Goal: Task Accomplishment & Management: Manage account settings

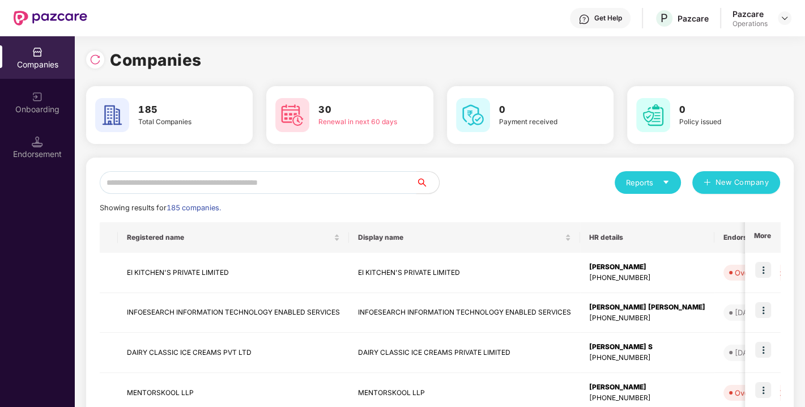
click at [306, 173] on input "text" at bounding box center [258, 182] width 317 height 23
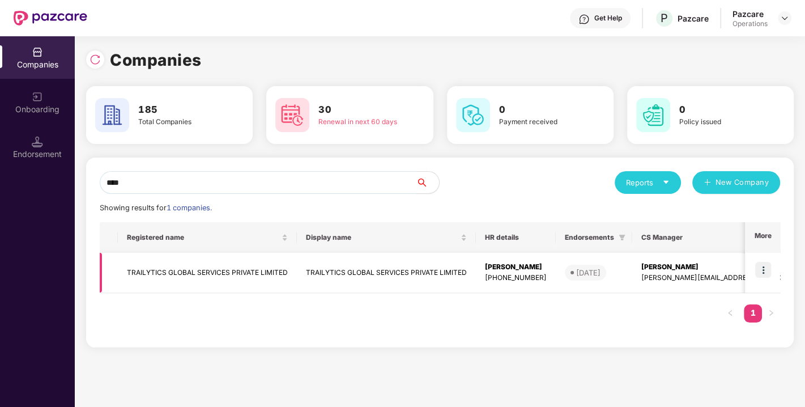
type input "****"
click at [766, 269] on img at bounding box center [764, 270] width 16 height 16
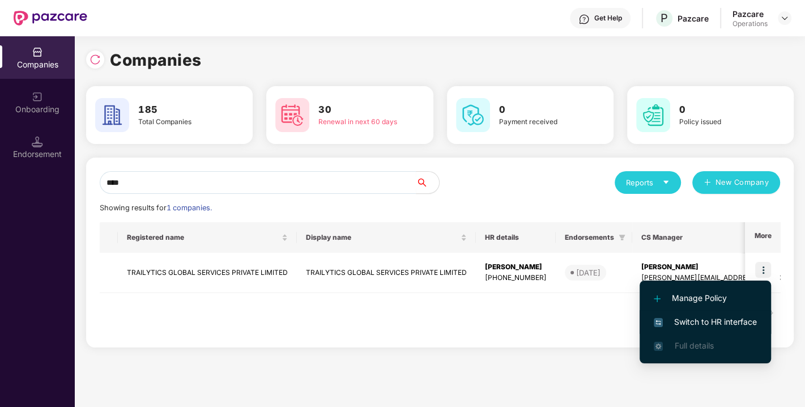
click at [703, 319] on span "Switch to HR interface" at bounding box center [705, 322] width 103 height 12
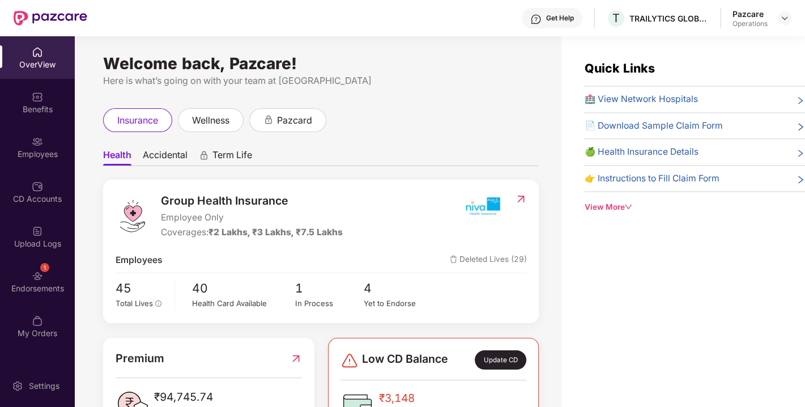
click at [20, 291] on div "Endorsements" at bounding box center [37, 288] width 75 height 11
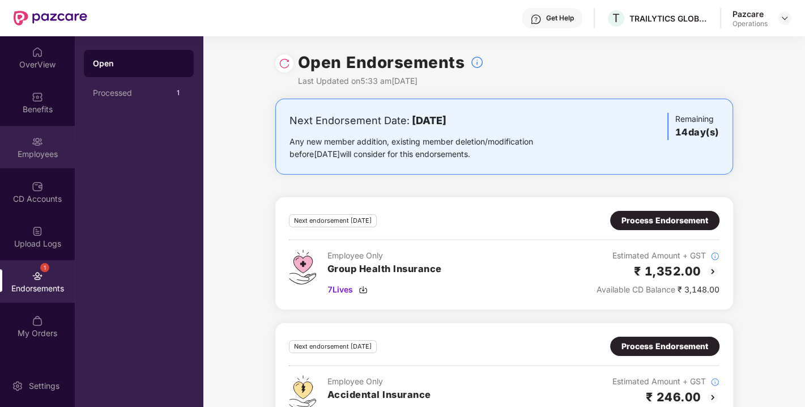
click at [57, 153] on div "Employees" at bounding box center [37, 154] width 75 height 11
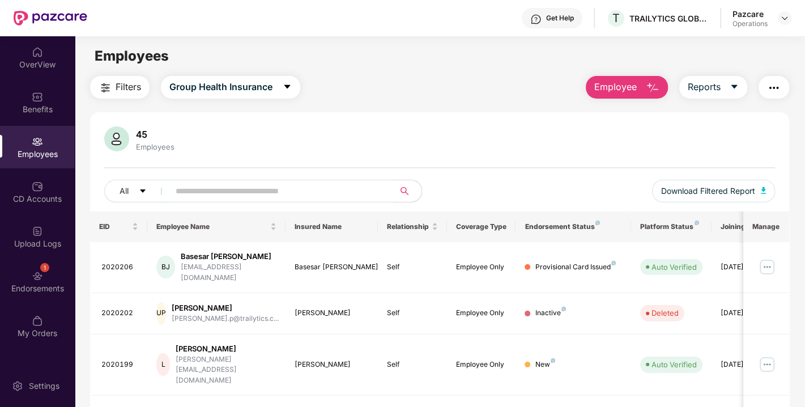
click at [140, 87] on span "Filters" at bounding box center [129, 87] width 26 height 14
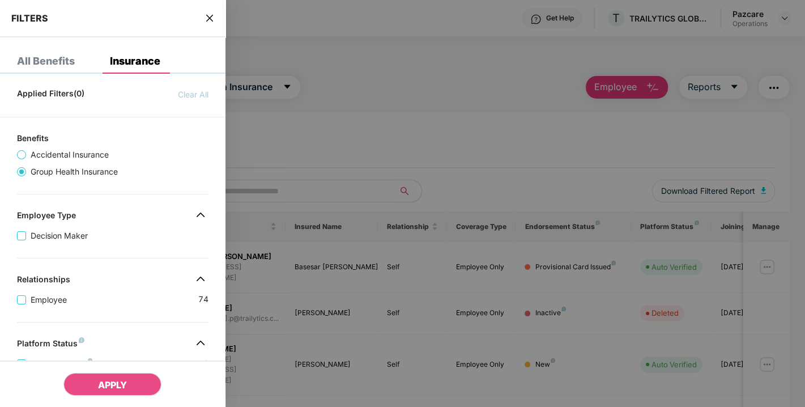
scroll to position [287, 0]
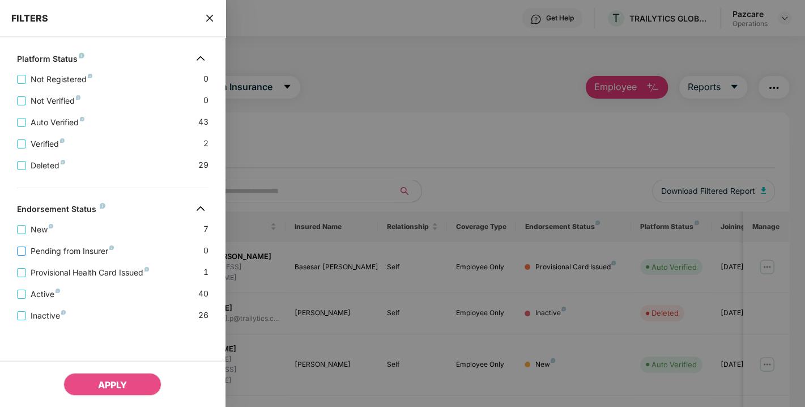
click at [56, 248] on span "Pending from Insurer" at bounding box center [72, 251] width 92 height 12
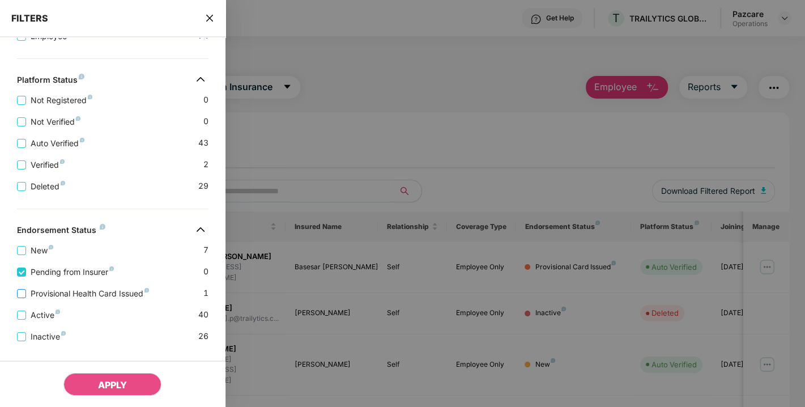
click at [68, 299] on span "Provisional Health Card Issued" at bounding box center [90, 293] width 128 height 12
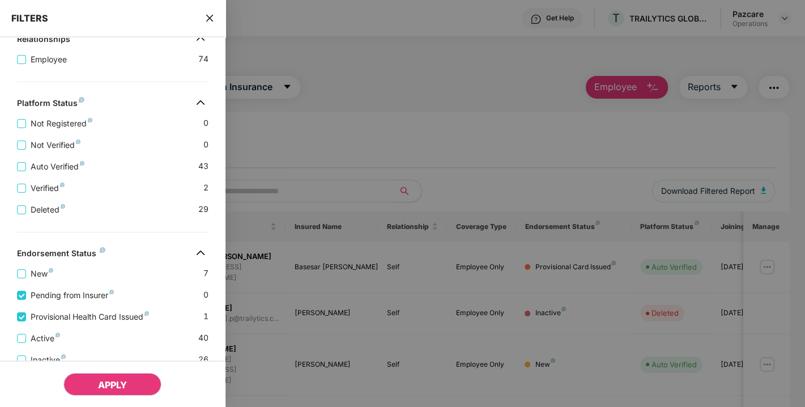
click at [108, 387] on span "APPLY" at bounding box center [112, 384] width 29 height 11
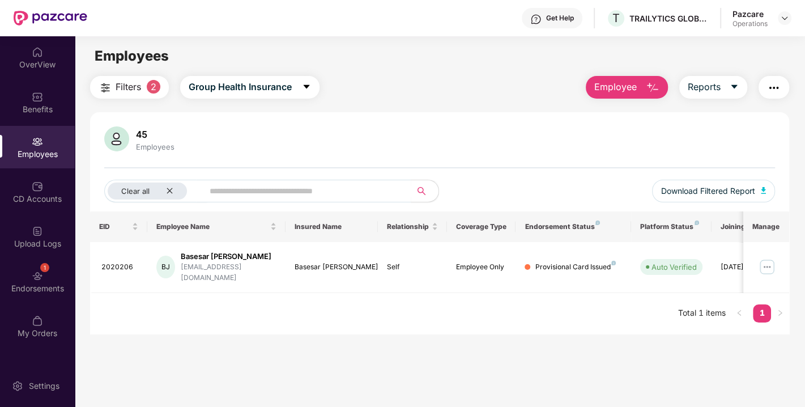
click at [772, 87] on img "button" at bounding box center [774, 88] width 14 height 14
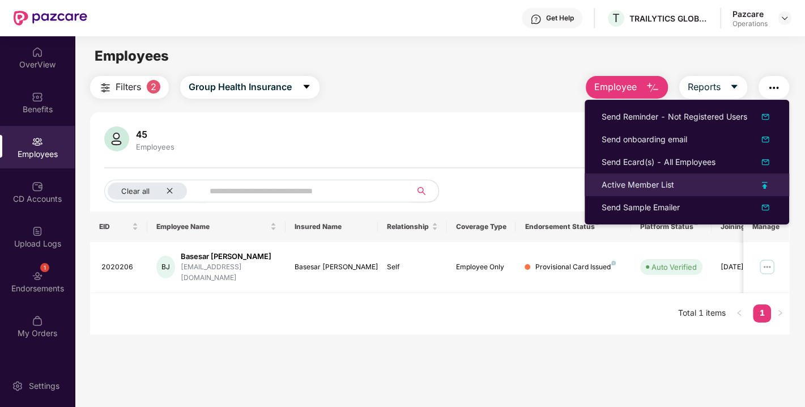
click at [641, 181] on div "Active Member List" at bounding box center [638, 185] width 73 height 12
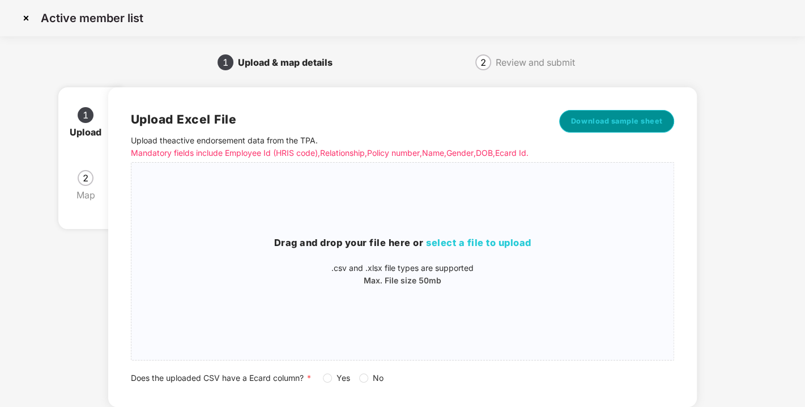
click at [596, 125] on span "Download sample sheet" at bounding box center [617, 121] width 92 height 11
click at [469, 248] on h3 "Drag and drop your file here or select a file to upload" at bounding box center [403, 243] width 543 height 15
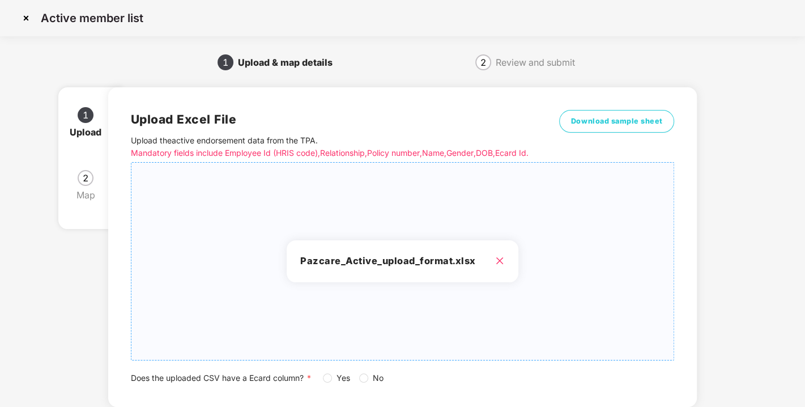
scroll to position [83, 0]
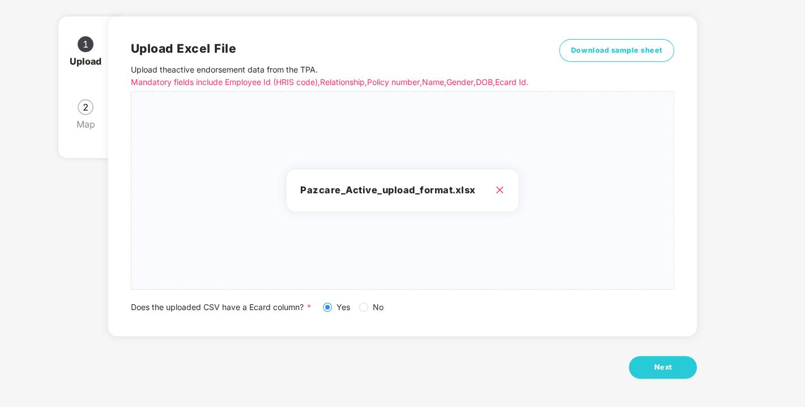
click at [630, 359] on div "Next" at bounding box center [402, 367] width 589 height 23
click at [652, 361] on button "Next" at bounding box center [663, 367] width 68 height 23
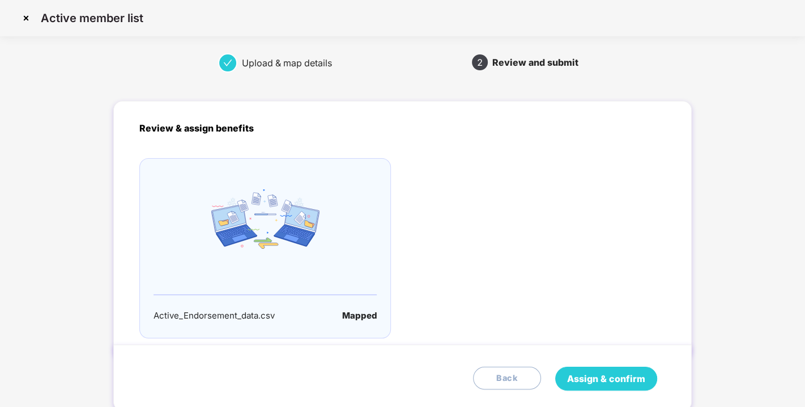
click at [652, 372] on button "Assign & confirm" at bounding box center [606, 379] width 102 height 24
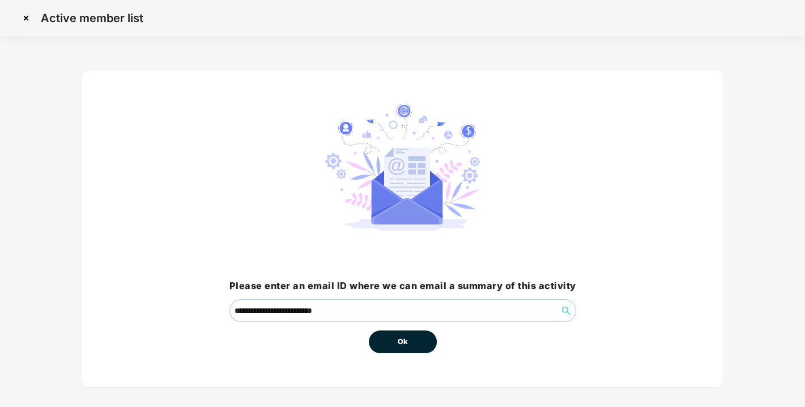
click at [387, 337] on button "Ok" at bounding box center [403, 341] width 68 height 23
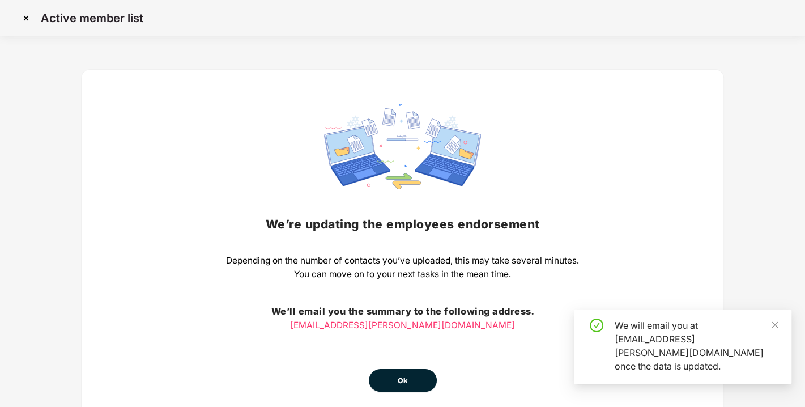
click at [404, 367] on div "We’re updating the employees endorsement Depending on the number of contacts yo…" at bounding box center [402, 248] width 353 height 288
click at [424, 380] on button "Ok" at bounding box center [403, 380] width 68 height 23
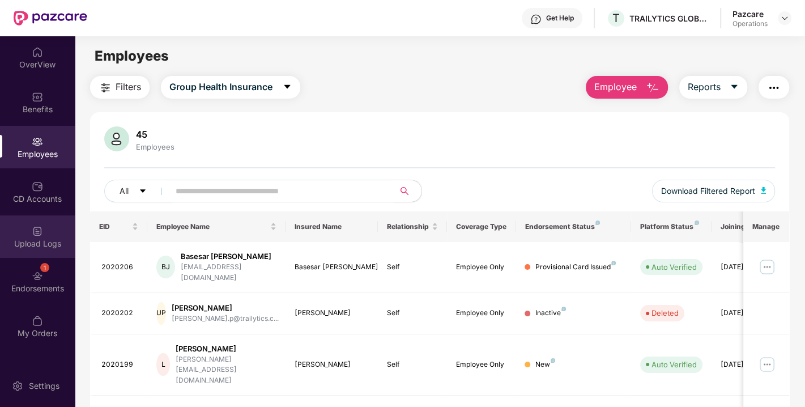
click at [37, 239] on div "Upload Logs" at bounding box center [37, 243] width 75 height 11
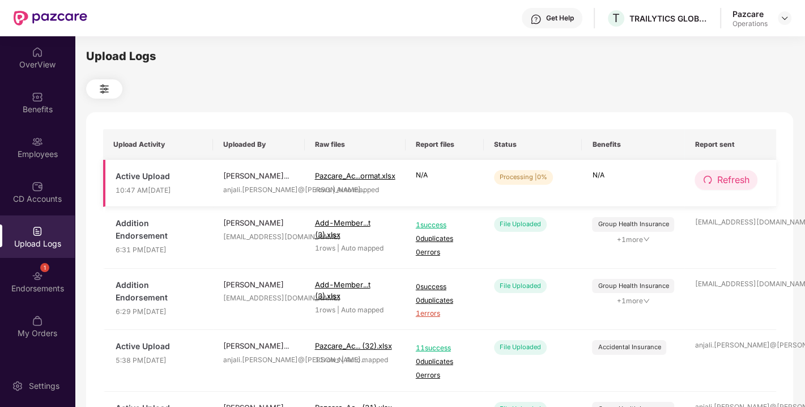
click at [719, 184] on span "Refresh" at bounding box center [733, 180] width 32 height 14
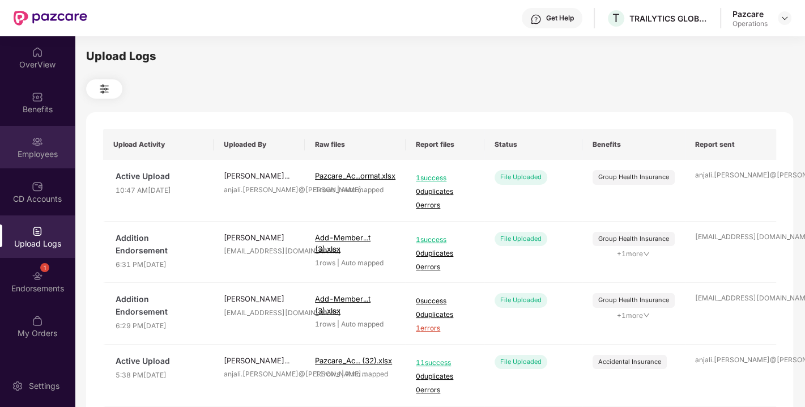
click at [33, 158] on div "Employees" at bounding box center [37, 154] width 75 height 11
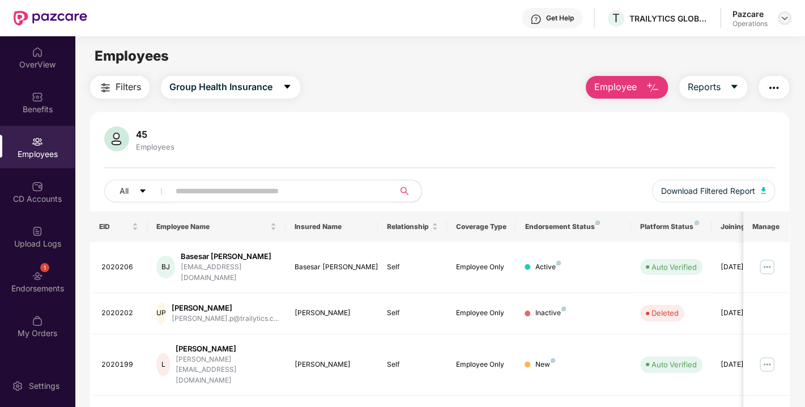
click at [783, 23] on div at bounding box center [785, 18] width 14 height 14
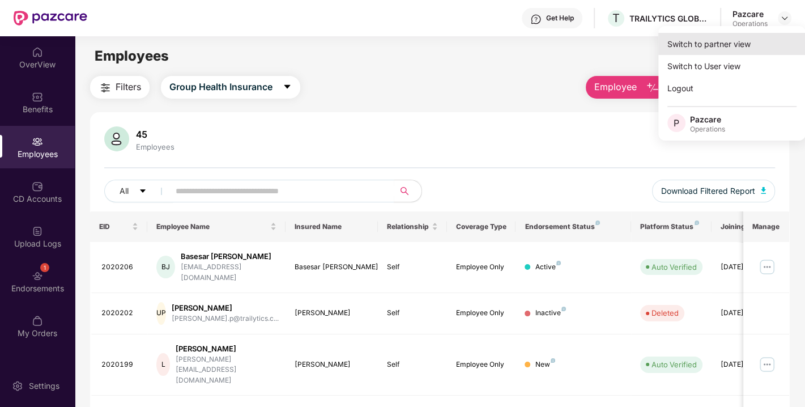
click at [707, 48] on div "Switch to partner view" at bounding box center [732, 44] width 147 height 22
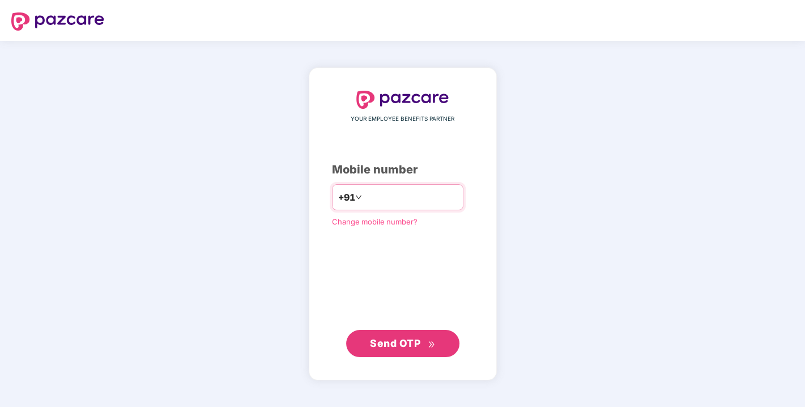
click at [367, 196] on input "number" at bounding box center [410, 197] width 93 height 18
type input "**********"
click at [391, 329] on button "Send OTP" at bounding box center [402, 342] width 113 height 27
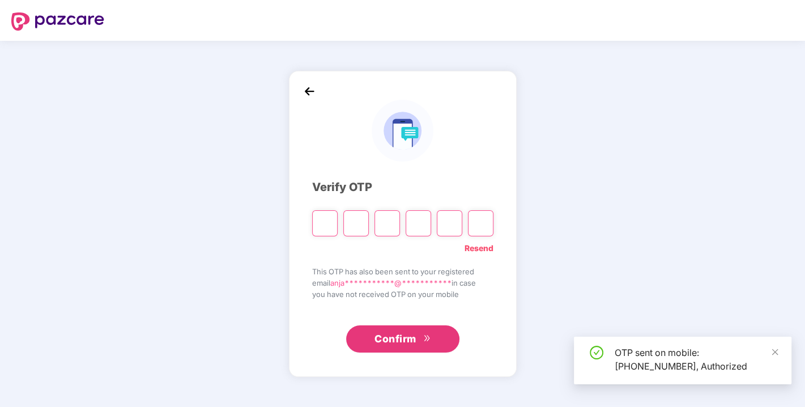
type input "*"
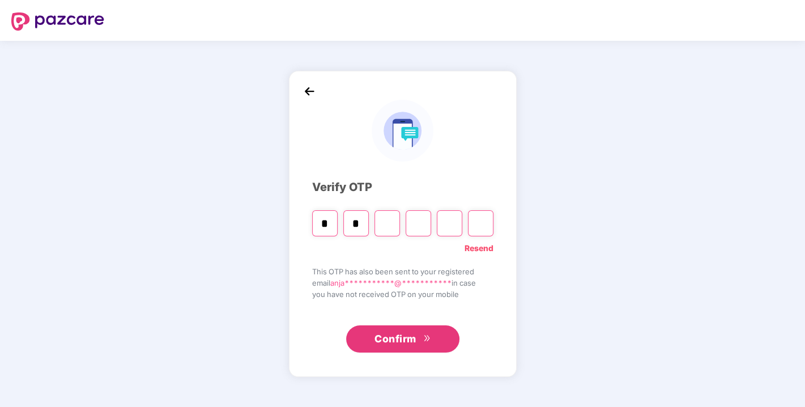
type input "*"
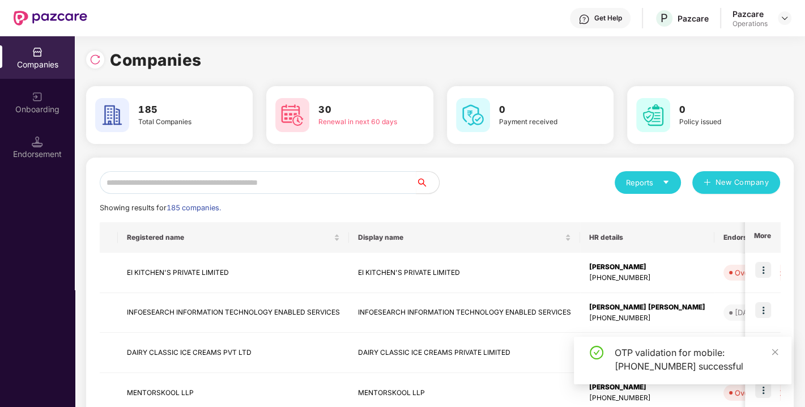
click at [237, 178] on input "text" at bounding box center [258, 182] width 317 height 23
paste input "**********"
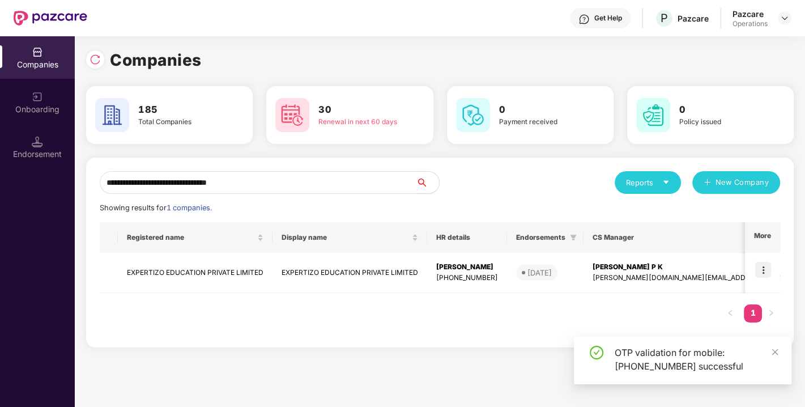
click at [237, 178] on input "**********" at bounding box center [258, 182] width 317 height 23
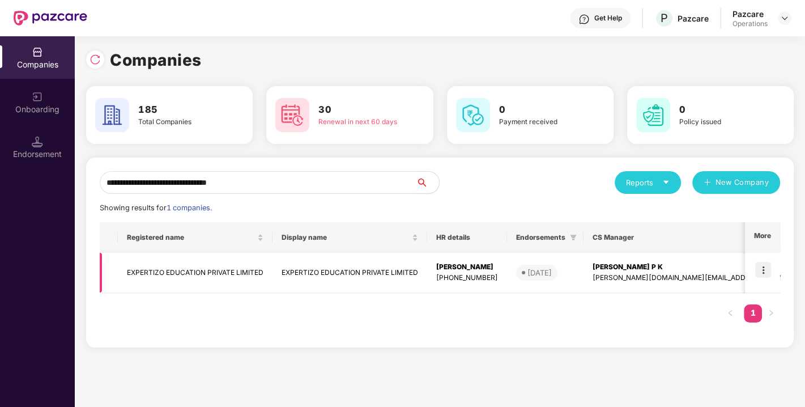
type input "**********"
click at [767, 265] on img at bounding box center [764, 270] width 16 height 16
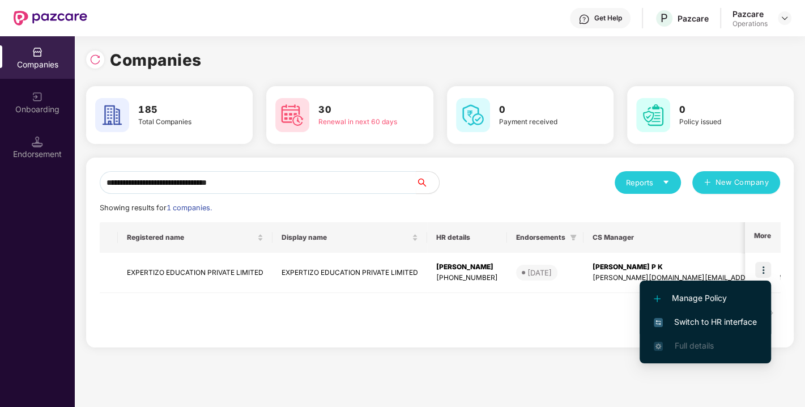
click at [707, 315] on li "Switch to HR interface" at bounding box center [706, 322] width 132 height 24
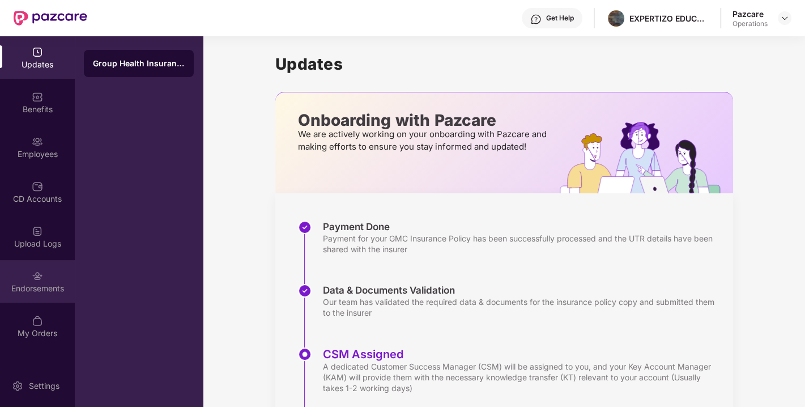
click at [37, 282] on div "Endorsements" at bounding box center [37, 281] width 75 height 43
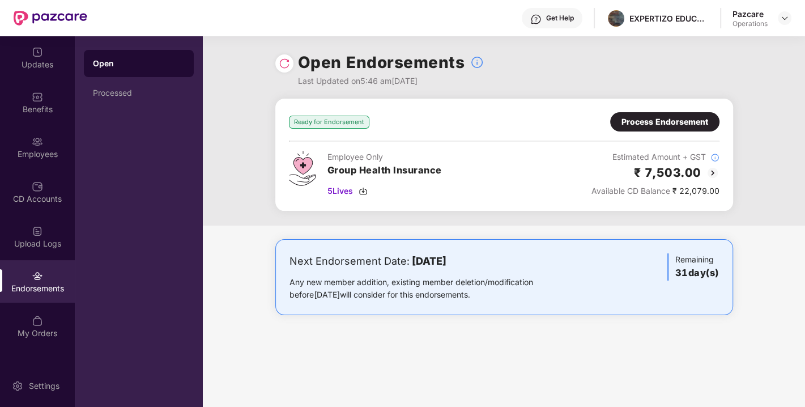
click at [662, 121] on div "Process Endorsement" at bounding box center [665, 122] width 87 height 12
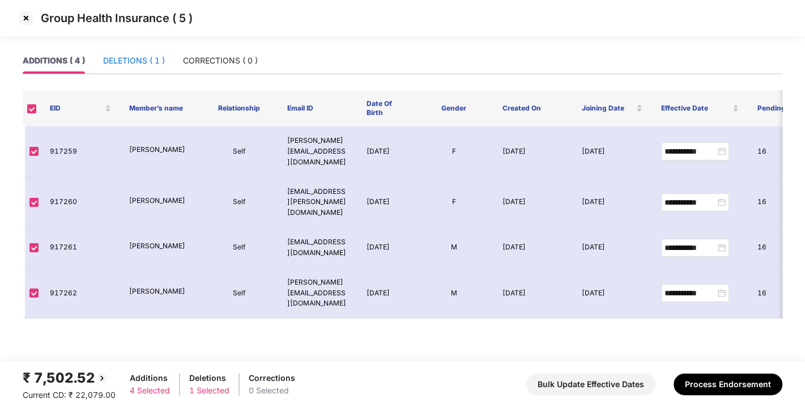
click at [137, 58] on div "DELETIONS ( 1 )" at bounding box center [134, 60] width 62 height 12
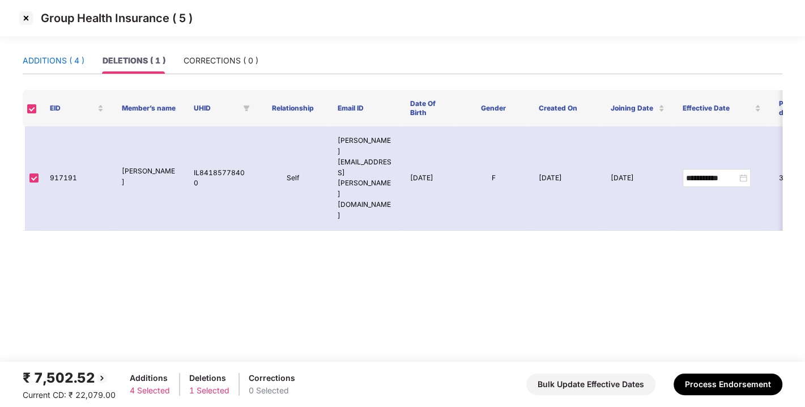
click at [36, 59] on div "ADDITIONS ( 4 )" at bounding box center [54, 60] width 62 height 12
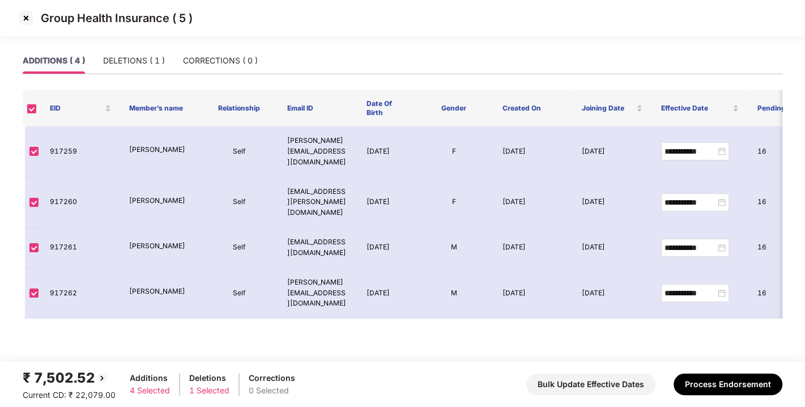
click at [27, 21] on img at bounding box center [26, 18] width 18 height 18
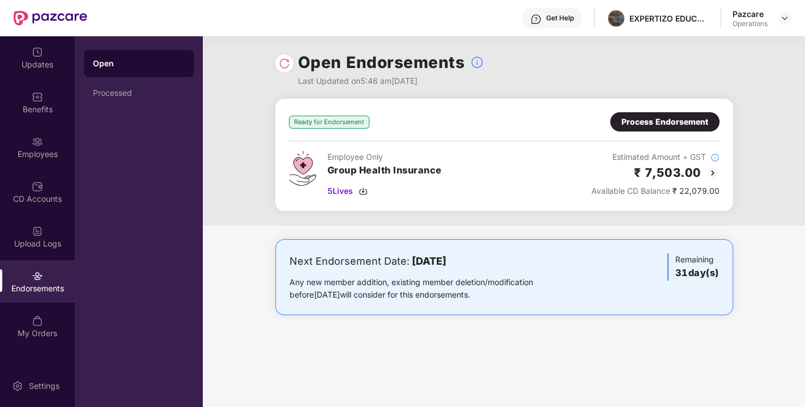
click at [283, 69] on div at bounding box center [284, 63] width 18 height 18
click at [291, 60] on div at bounding box center [284, 63] width 18 height 18
click at [282, 60] on img at bounding box center [284, 63] width 11 height 11
click at [656, 122] on div "Process Endorsement" at bounding box center [665, 122] width 87 height 12
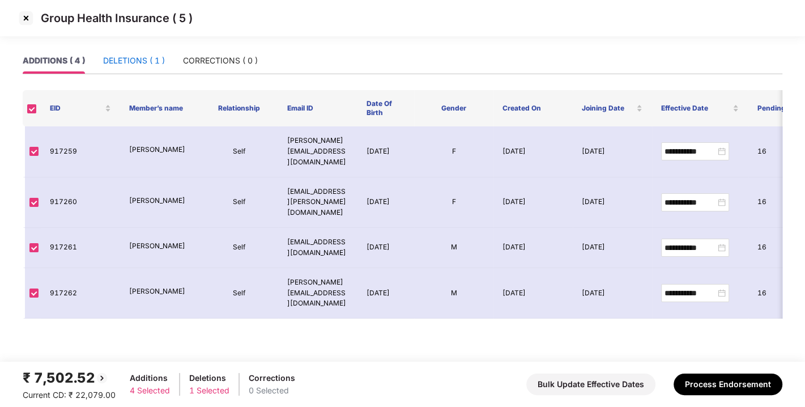
click at [155, 66] on div "DELETIONS ( 1 )" at bounding box center [134, 60] width 62 height 12
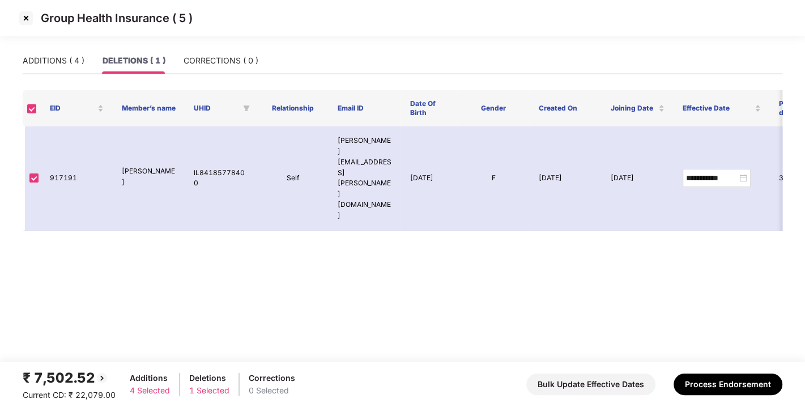
click at [87, 62] on div "ADDITIONS ( 4 ) DELETIONS ( 1 ) CORRECTIONS ( 0 )" at bounding box center [141, 61] width 236 height 26
click at [50, 63] on div "ADDITIONS ( 4 )" at bounding box center [54, 60] width 62 height 12
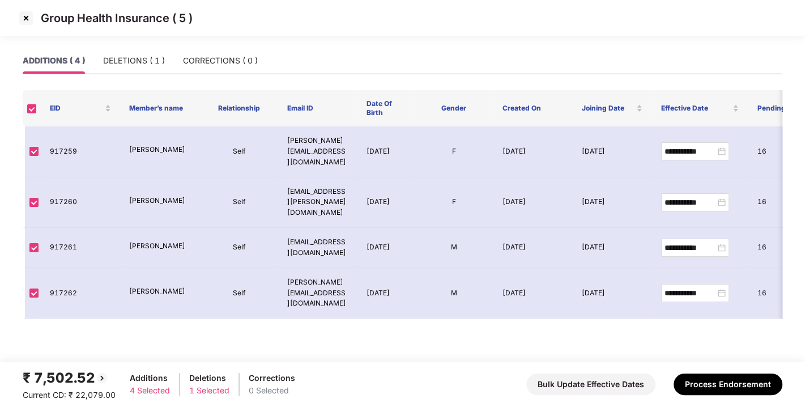
click at [32, 16] on img at bounding box center [26, 18] width 18 height 18
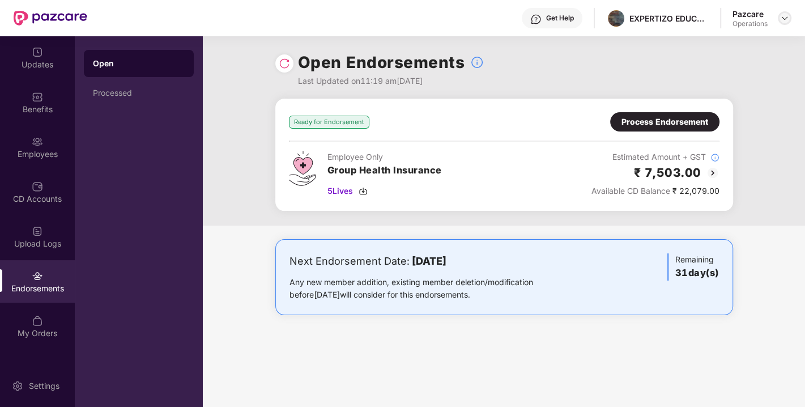
click at [785, 24] on div at bounding box center [785, 18] width 14 height 14
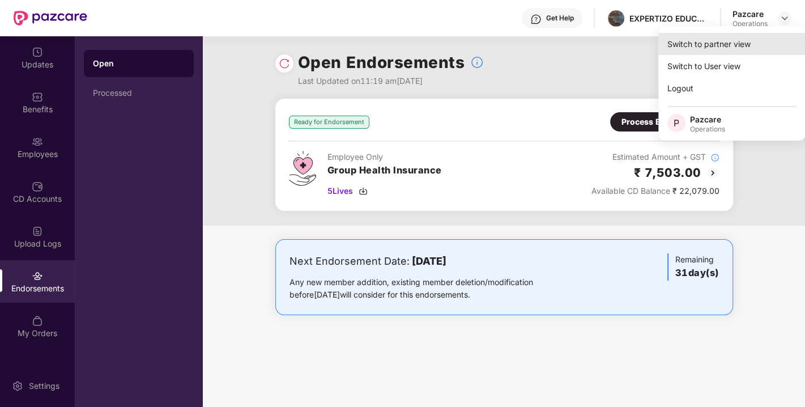
click at [716, 42] on div "Switch to partner view" at bounding box center [732, 44] width 147 height 22
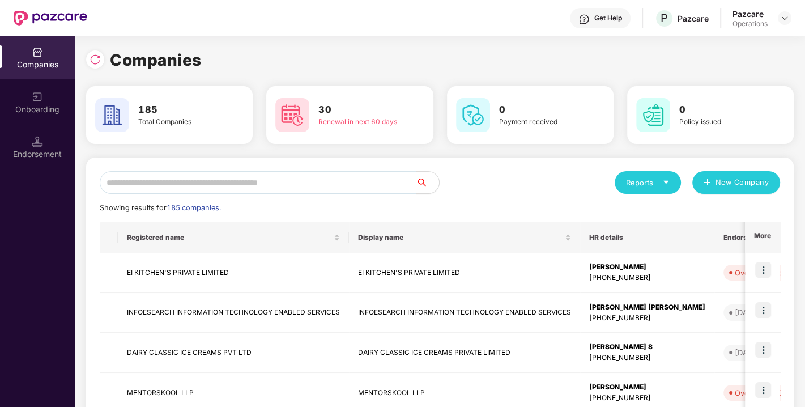
click at [303, 176] on input "text" at bounding box center [258, 182] width 317 height 23
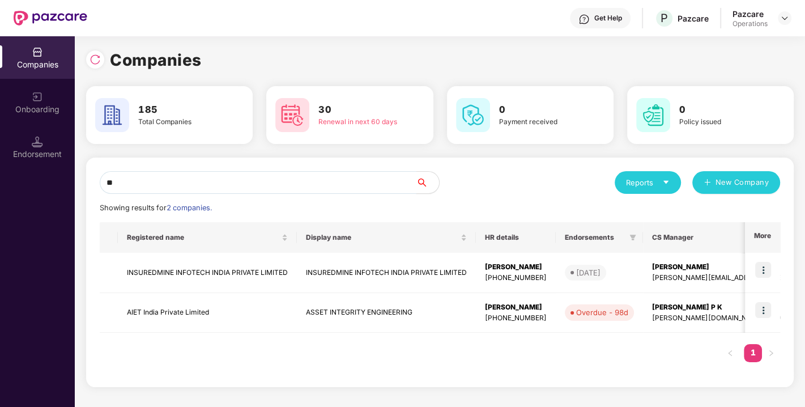
type input "*"
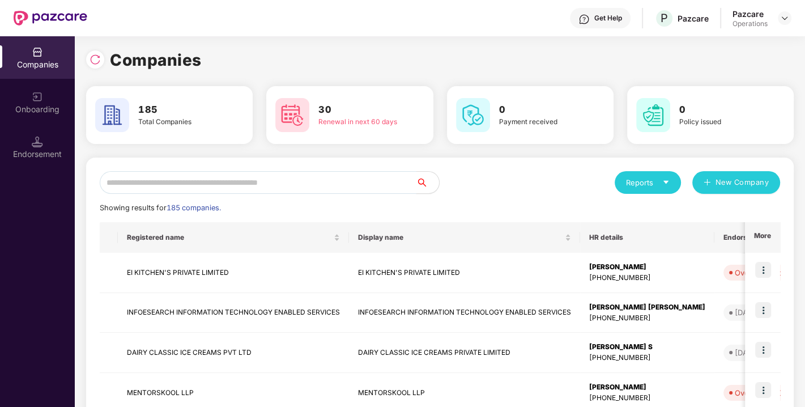
click at [240, 184] on input "text" at bounding box center [258, 182] width 317 height 23
paste input "**********"
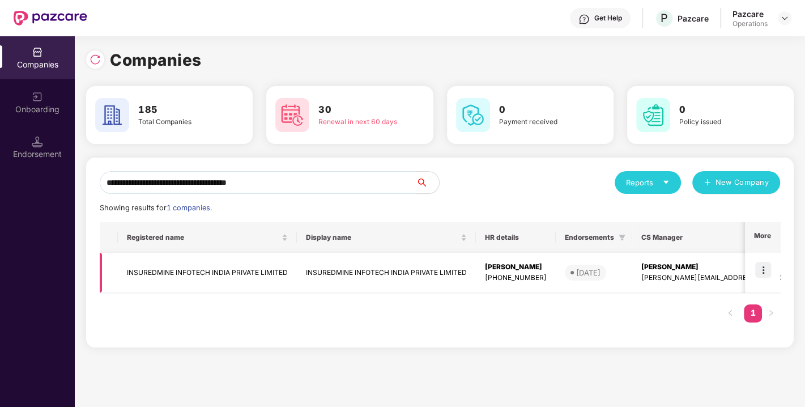
type input "**********"
click at [203, 268] on td "INSUREDMINE INFOTECH INDIA PRIVATE LIMITED" at bounding box center [207, 273] width 179 height 40
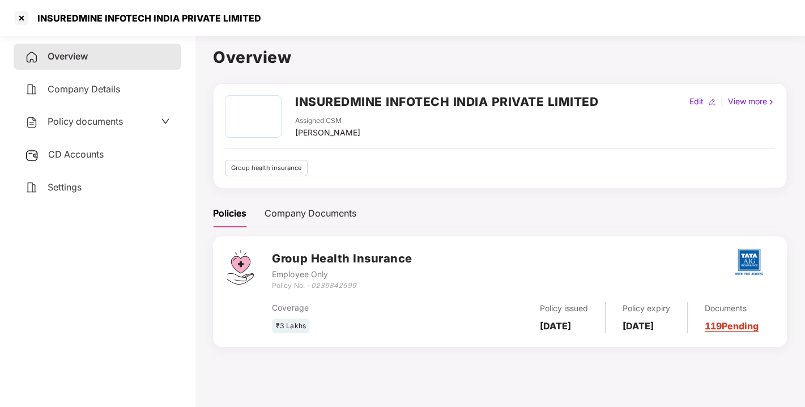
click at [95, 126] on div "Policy documents" at bounding box center [74, 121] width 98 height 15
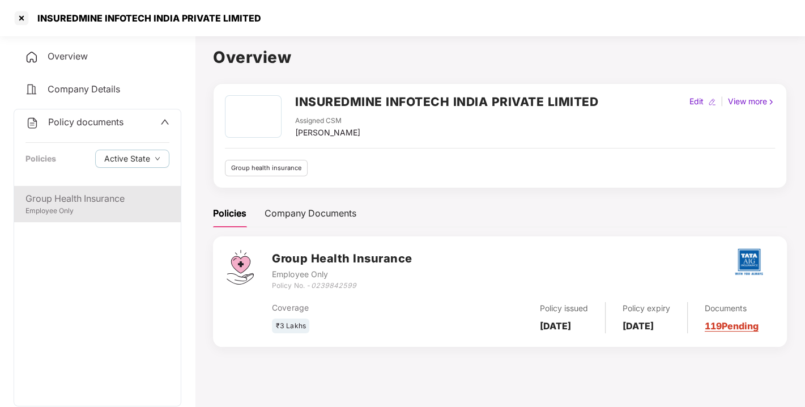
click at [87, 186] on div "Group Health Insurance Employee Only" at bounding box center [97, 204] width 167 height 36
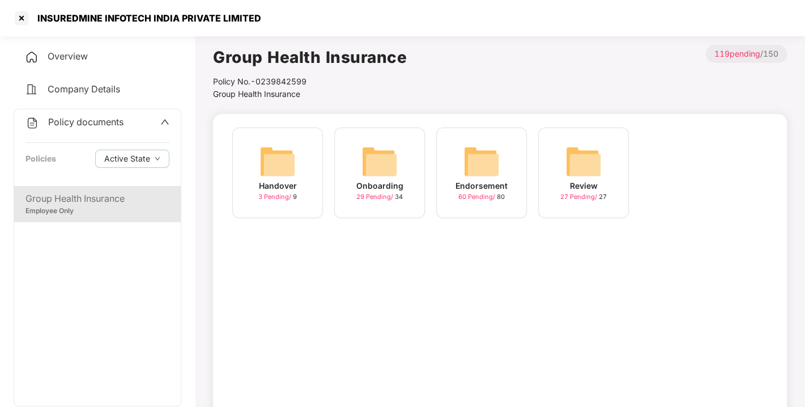
click at [454, 159] on div "Endorsement 60 Pending / 80" at bounding box center [481, 173] width 91 height 91
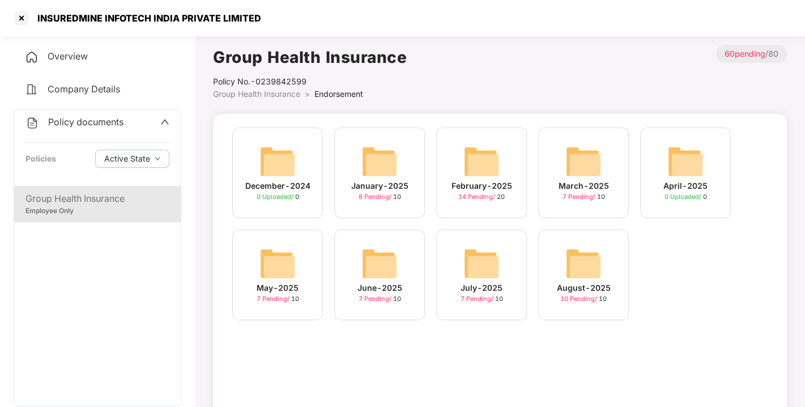
click at [587, 262] on img at bounding box center [584, 263] width 36 height 36
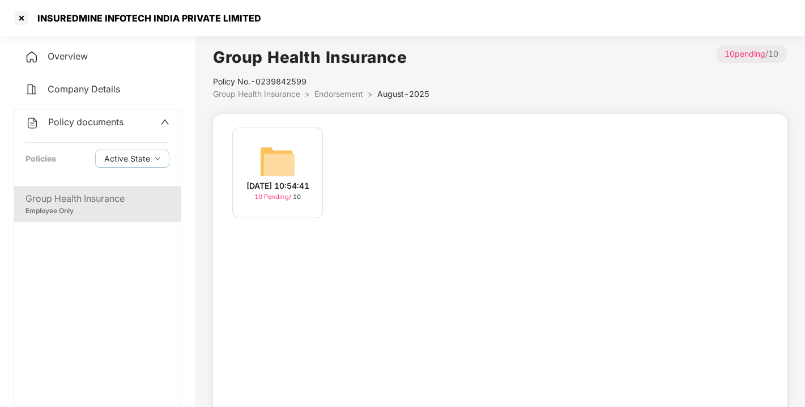
click at [285, 155] on img at bounding box center [278, 161] width 36 height 36
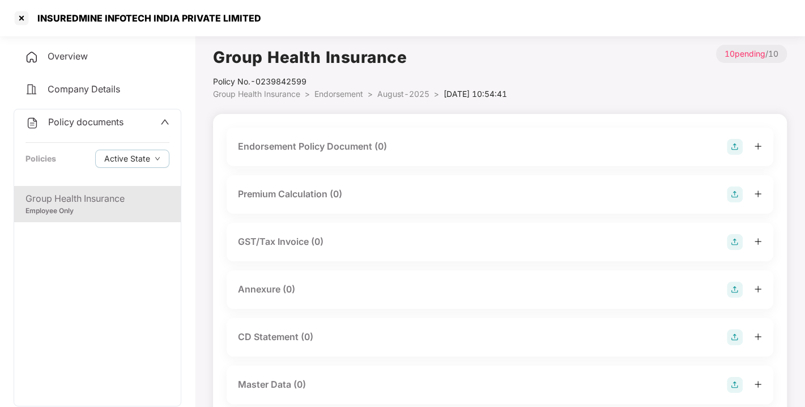
click at [737, 144] on img at bounding box center [735, 147] width 16 height 16
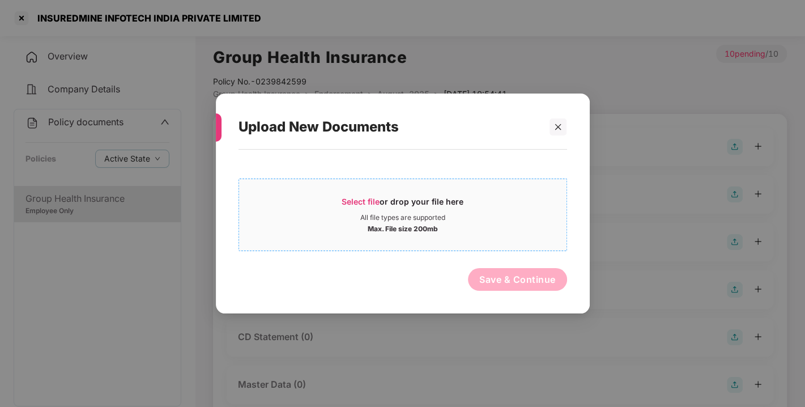
click at [360, 194] on span "Select file or drop your file here All file types are supported Max. File size …" at bounding box center [403, 215] width 328 height 54
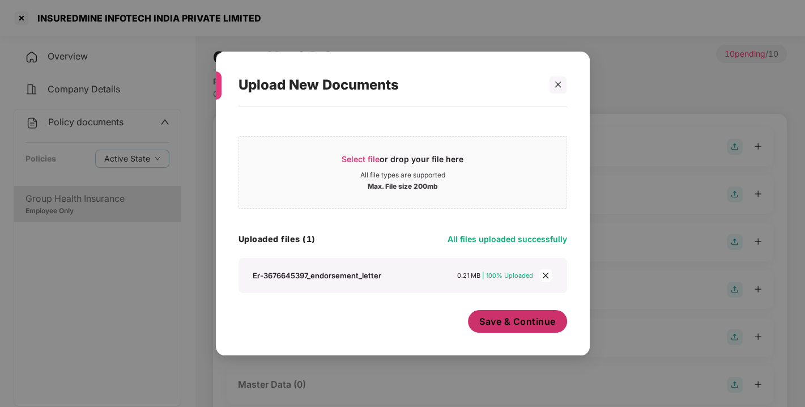
click at [513, 322] on span "Save & Continue" at bounding box center [518, 321] width 77 height 12
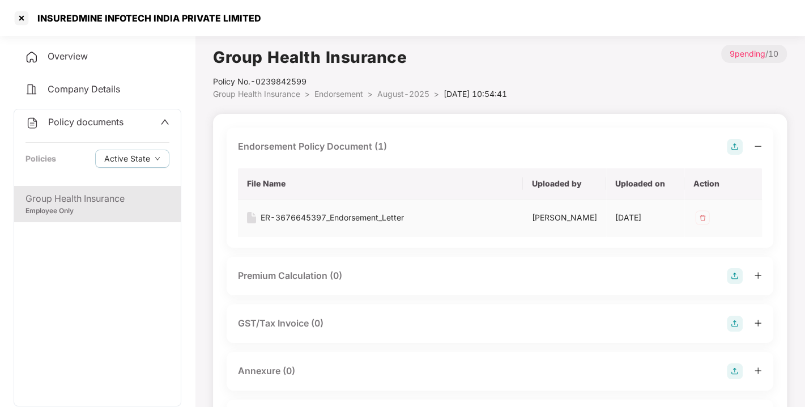
scroll to position [123, 0]
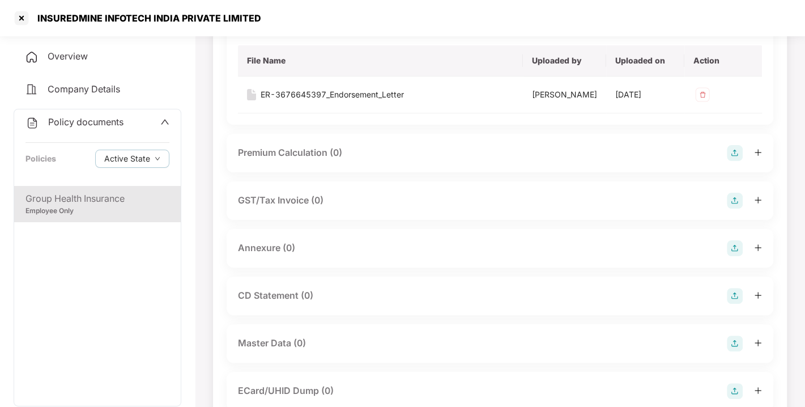
click at [728, 256] on img at bounding box center [735, 248] width 16 height 16
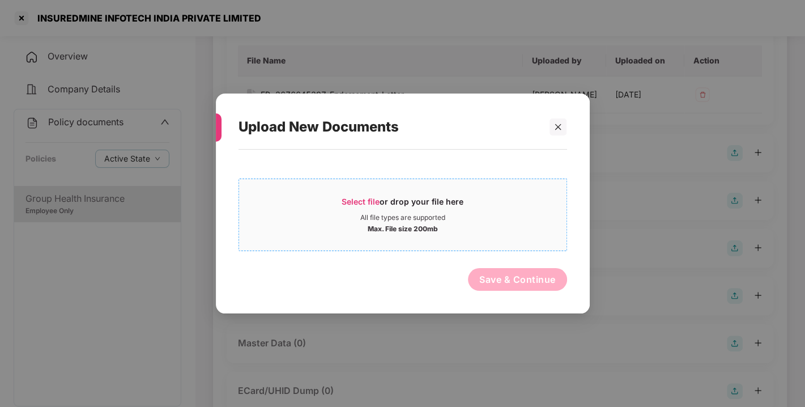
click at [351, 196] on div "Select file or drop your file here" at bounding box center [403, 204] width 122 height 17
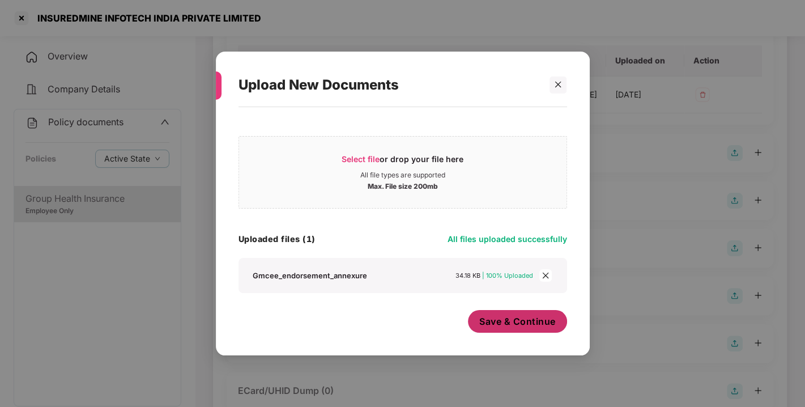
click at [494, 330] on button "Save & Continue" at bounding box center [517, 321] width 99 height 23
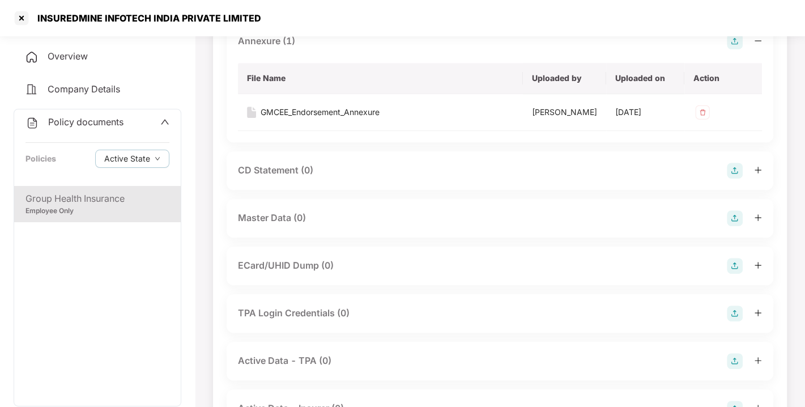
scroll to position [330, 0]
click at [729, 226] on img at bounding box center [735, 218] width 16 height 16
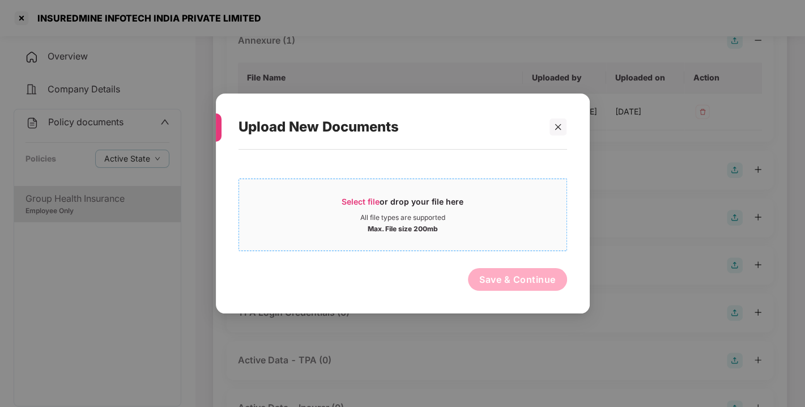
click at [355, 197] on span "Select file" at bounding box center [361, 202] width 38 height 10
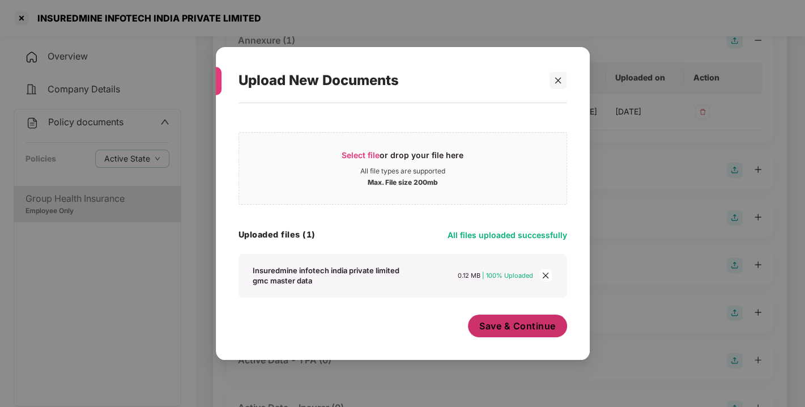
click at [515, 324] on span "Save & Continue" at bounding box center [518, 326] width 77 height 12
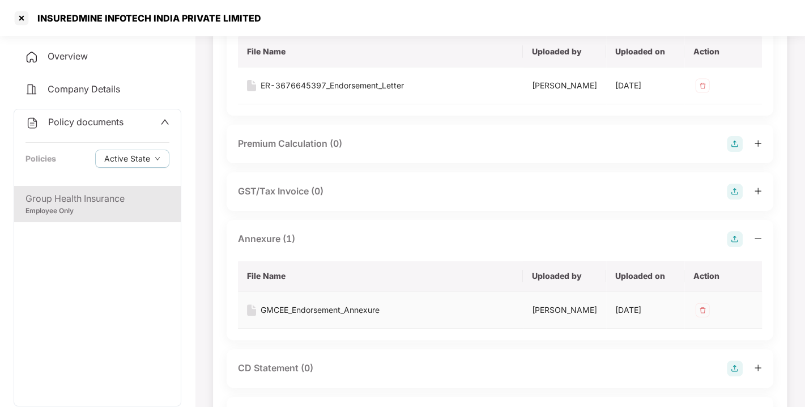
scroll to position [0, 0]
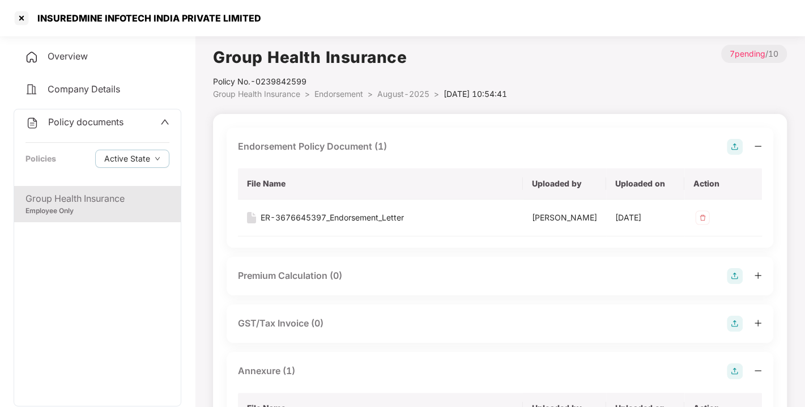
click at [332, 95] on span "Endorsement" at bounding box center [339, 94] width 49 height 10
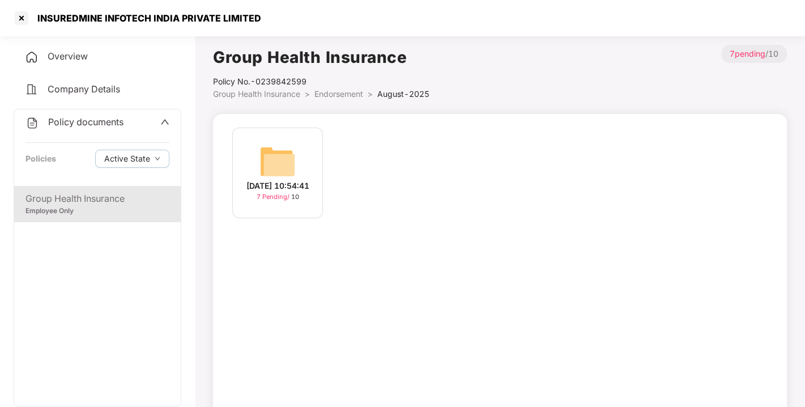
click at [332, 95] on span "Endorsement" at bounding box center [339, 94] width 49 height 10
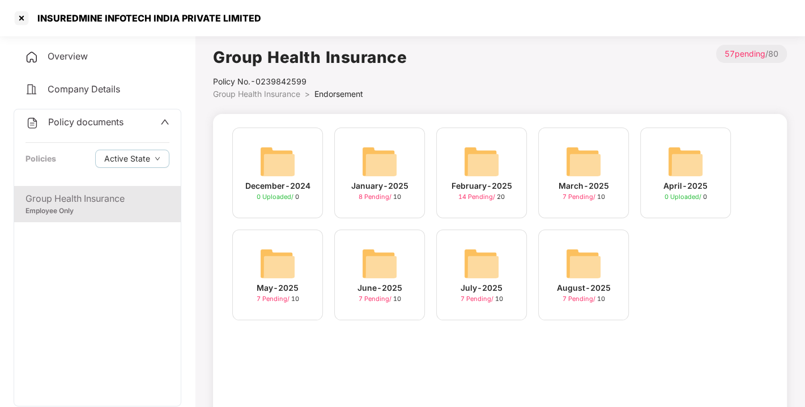
click at [129, 116] on div "Policy documents" at bounding box center [98, 122] width 144 height 15
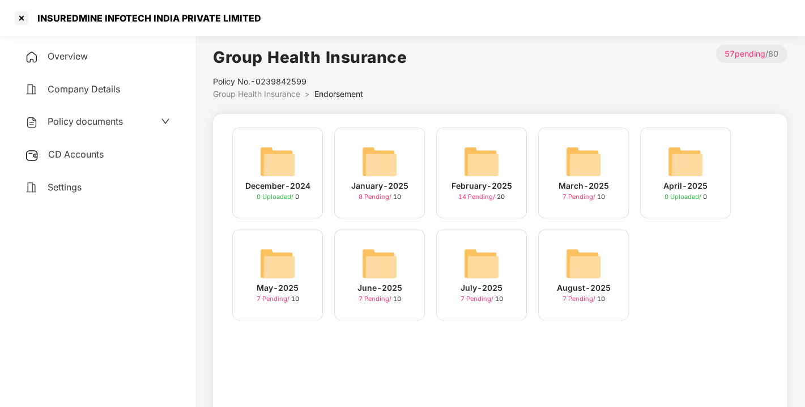
click at [87, 144] on div "CD Accounts" at bounding box center [98, 155] width 168 height 26
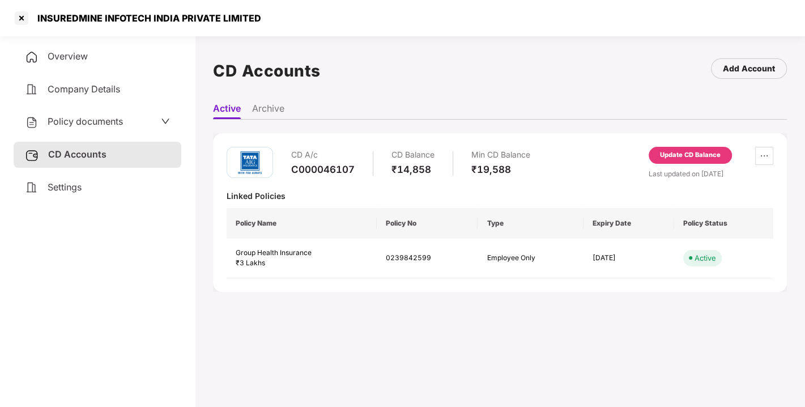
click at [62, 121] on span "Policy documents" at bounding box center [85, 121] width 75 height 11
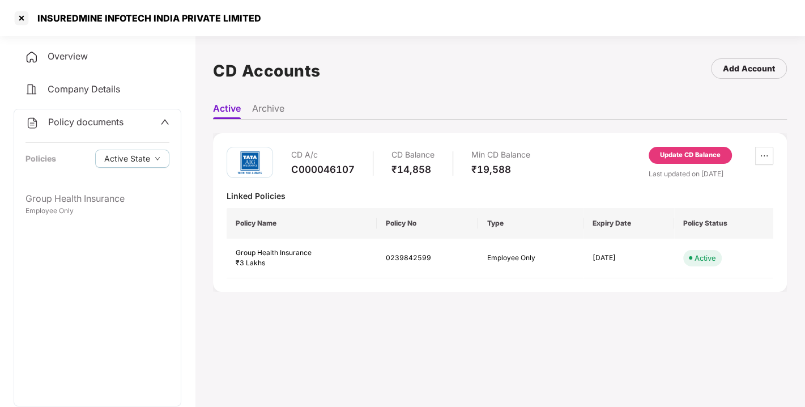
click at [54, 53] on span "Overview" at bounding box center [68, 55] width 40 height 11
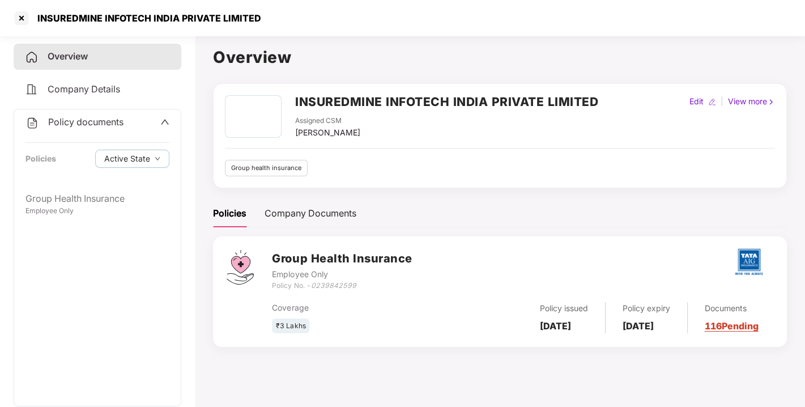
click at [367, 212] on div "Policies Company Documents" at bounding box center [500, 214] width 574 height 28
click at [338, 139] on div "INSUREDMINE INFOTECH INDIA PRIVATE LIMITED Assigned CSM Syed Mansoor Edit | Vie…" at bounding box center [500, 135] width 550 height 81
click at [398, 172] on div "Group health insurance" at bounding box center [500, 168] width 550 height 16
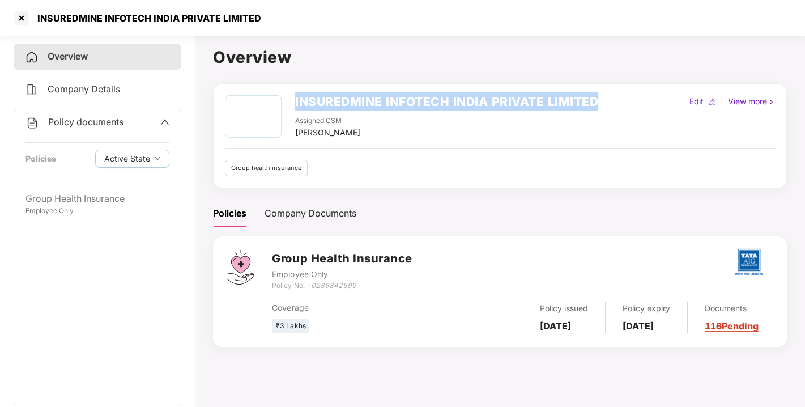
drag, startPoint x: 295, startPoint y: 99, endPoint x: 626, endPoint y: 97, distance: 331.6
click at [626, 97] on div "INSUREDMINE INFOTECH INDIA PRIVATE LIMITED Assigned CSM Syed Mansoor Edit | Vie…" at bounding box center [500, 117] width 550 height 44
copy h2 "INSUREDMINE INFOTECH INDIA PRIVATE LIMITED"
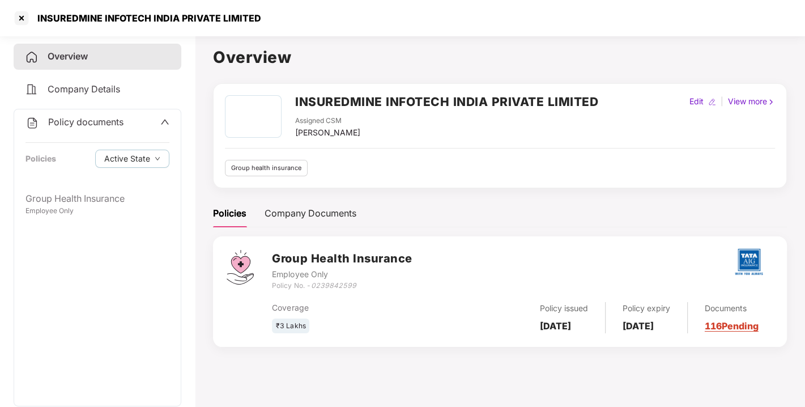
click at [327, 277] on div "Employee Only" at bounding box center [342, 274] width 140 height 12
click at [330, 283] on icon "0239842599" at bounding box center [333, 285] width 45 height 9
copy icon "0239842599"
